Goal: Find specific fact: Find specific fact

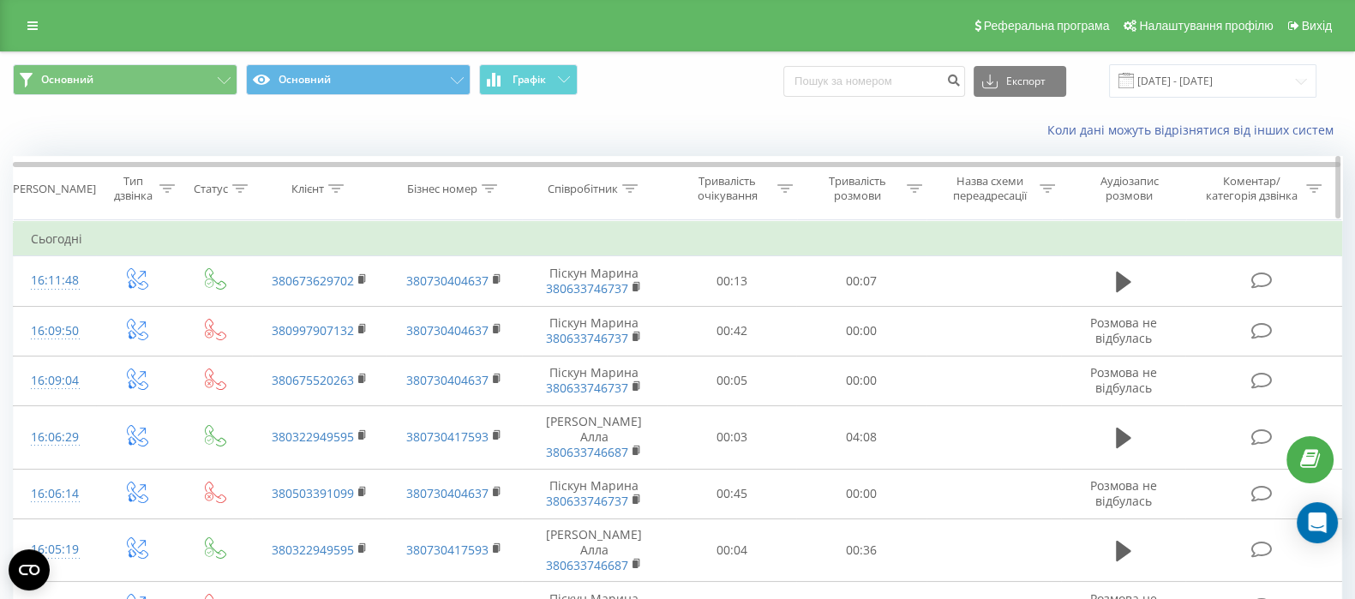
click at [630, 188] on icon at bounding box center [629, 188] width 15 height 9
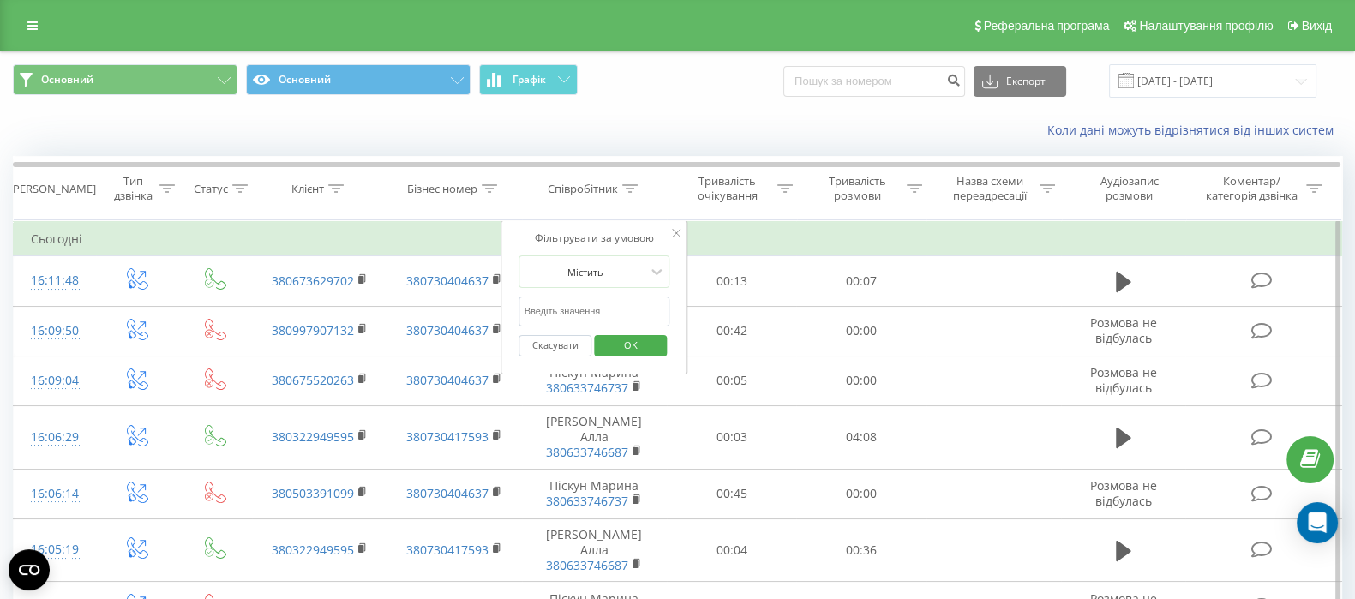
click at [597, 306] on input "text" at bounding box center [594, 312] width 151 height 30
type input "Васильєва"
click at [634, 343] on span "OK" at bounding box center [631, 345] width 48 height 27
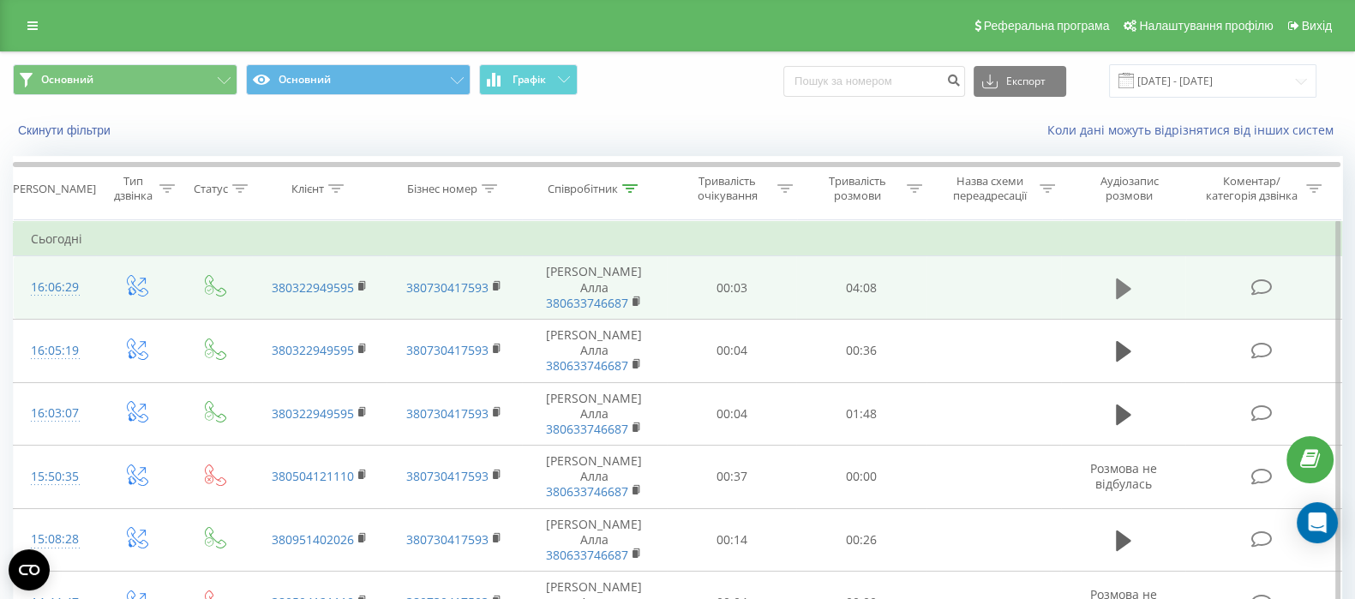
click at [1118, 288] on icon at bounding box center [1123, 288] width 15 height 21
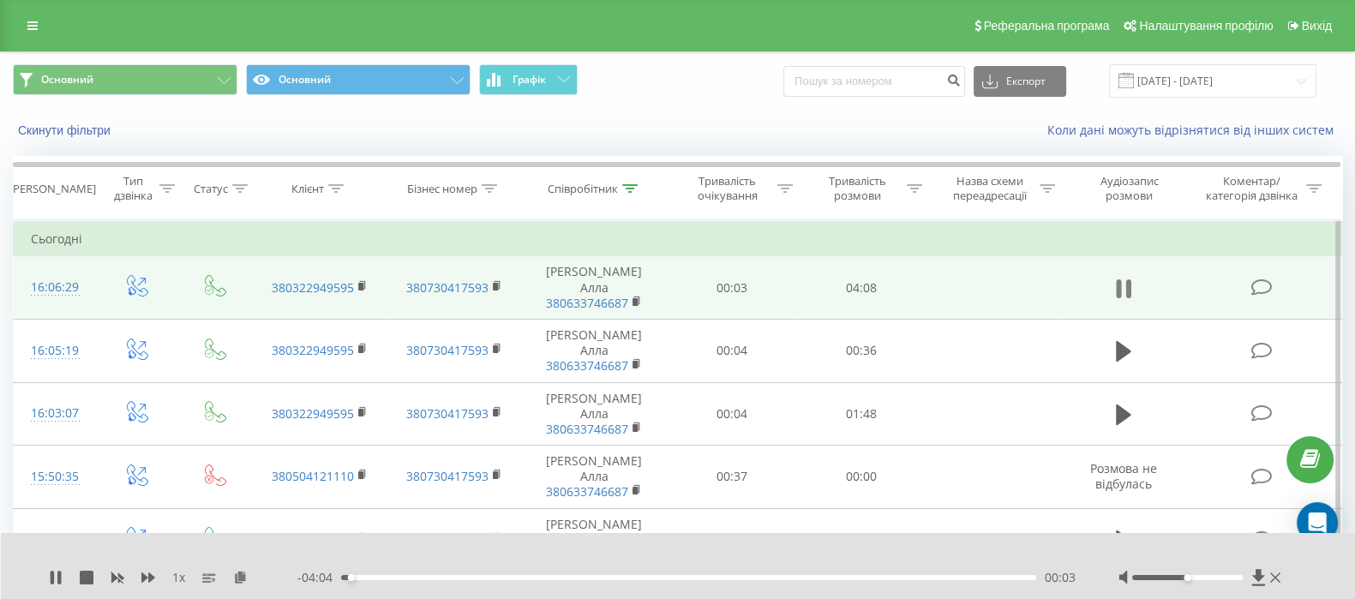
click at [1119, 285] on icon at bounding box center [1118, 288] width 5 height 19
click at [233, 580] on icon at bounding box center [240, 577] width 15 height 12
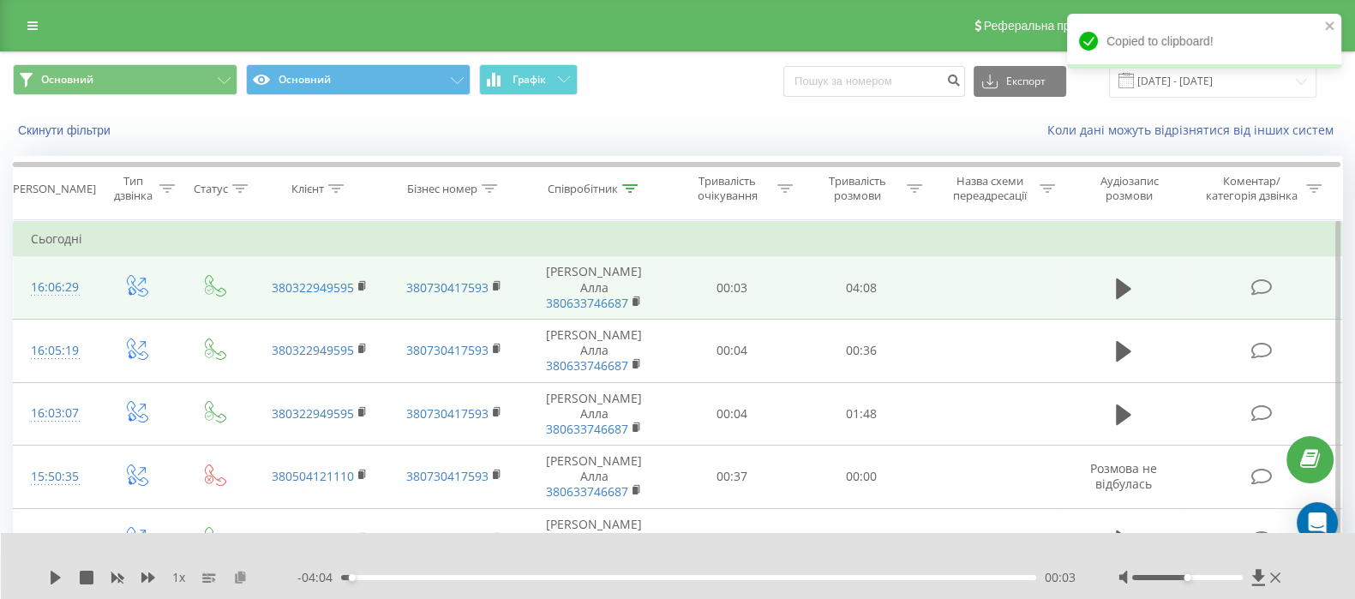
click at [239, 576] on icon at bounding box center [240, 577] width 15 height 12
click at [746, 113] on div "Скинути фільтри Коли дані можуть відрізнятися вiд інших систем" at bounding box center [678, 130] width 1354 height 41
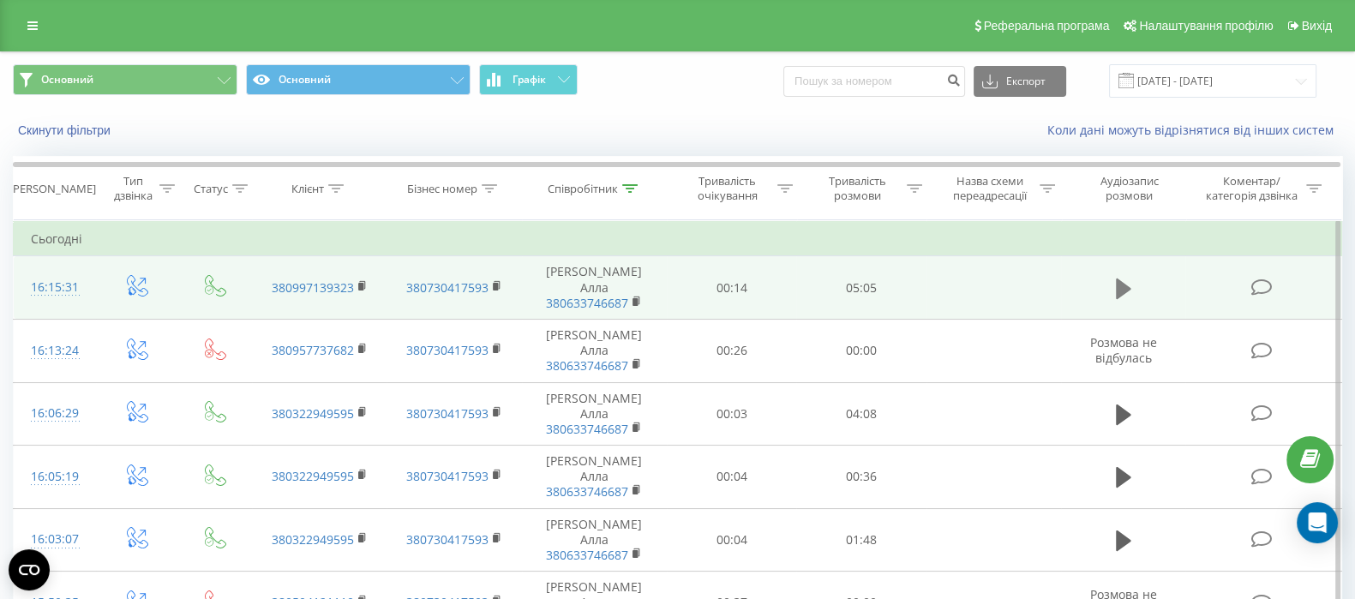
click at [1113, 276] on button at bounding box center [1124, 289] width 26 height 26
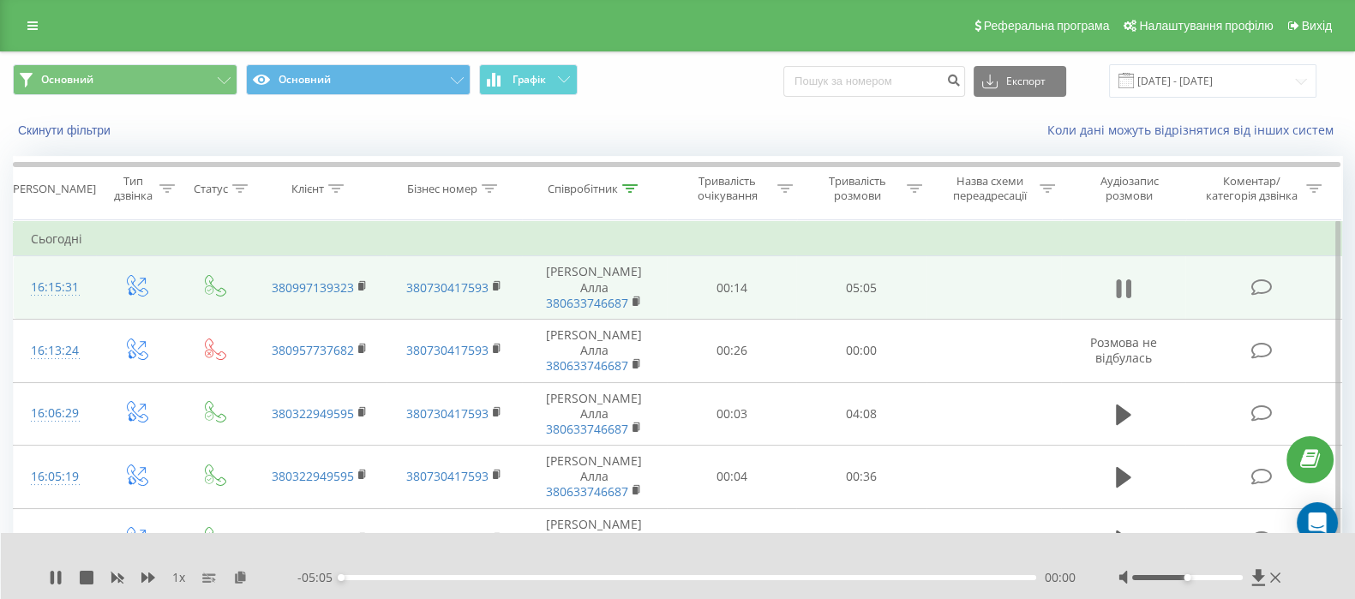
click at [1125, 283] on icon at bounding box center [1123, 289] width 15 height 24
click at [243, 579] on icon at bounding box center [240, 577] width 15 height 12
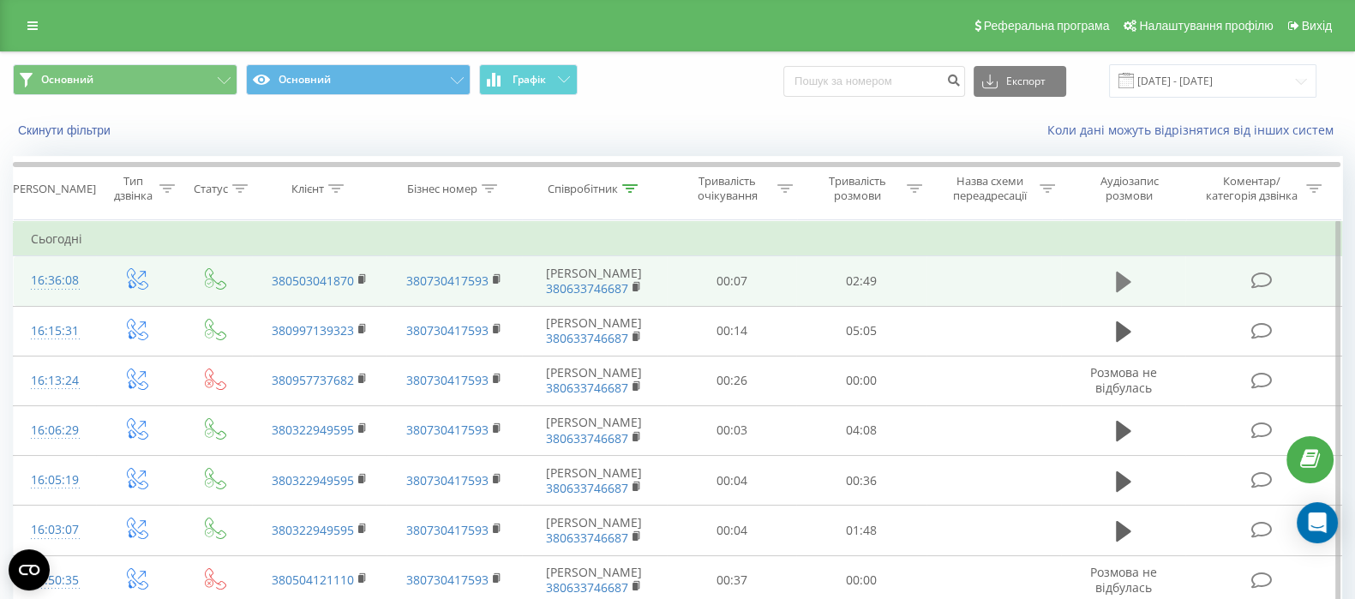
click at [1120, 286] on icon at bounding box center [1123, 282] width 15 height 21
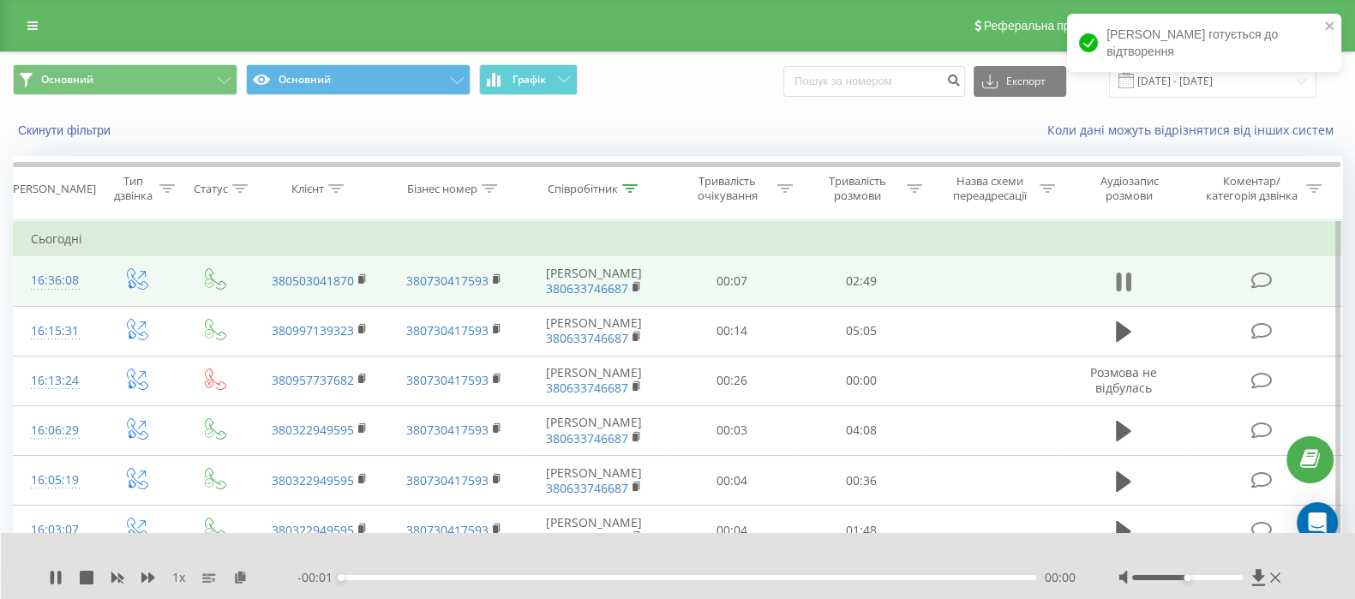
click at [1124, 273] on icon at bounding box center [1123, 282] width 15 height 24
click at [244, 573] on icon at bounding box center [240, 577] width 15 height 12
